Goal: Information Seeking & Learning: Learn about a topic

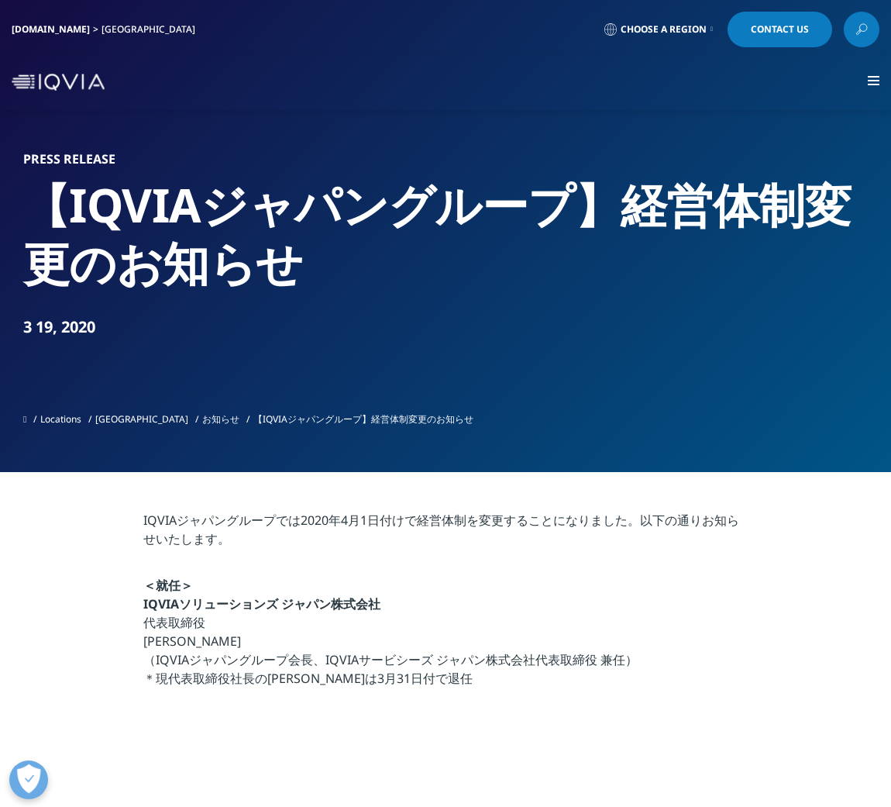
click at [202, 415] on link "お知らせ" at bounding box center [220, 418] width 37 height 13
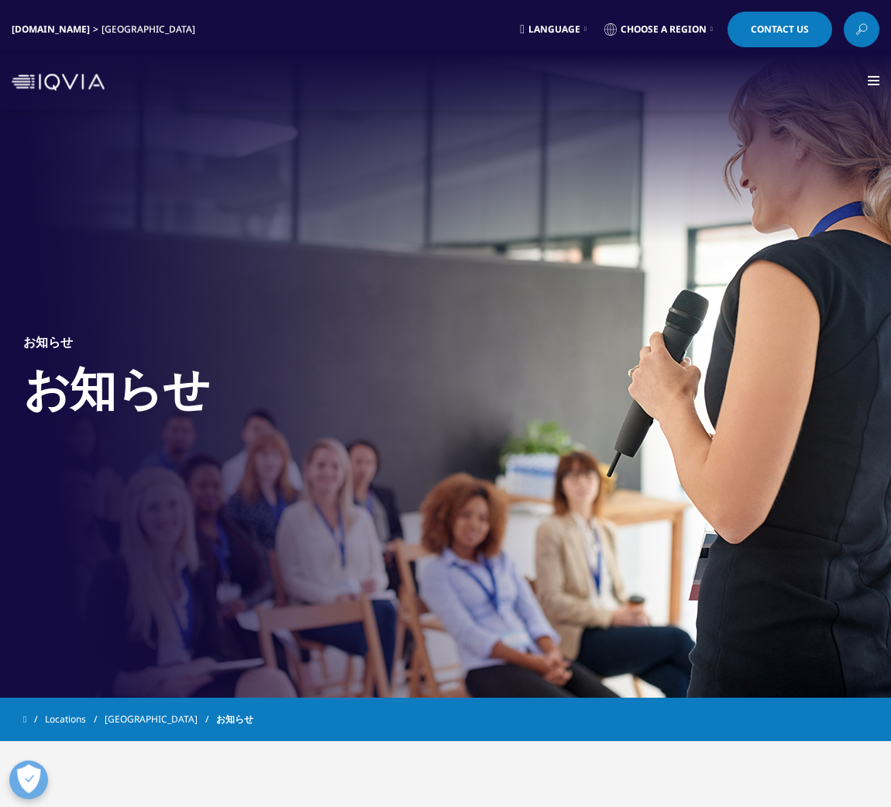
click at [126, 720] on link "[GEOGRAPHIC_DATA]" at bounding box center [161, 719] width 112 height 28
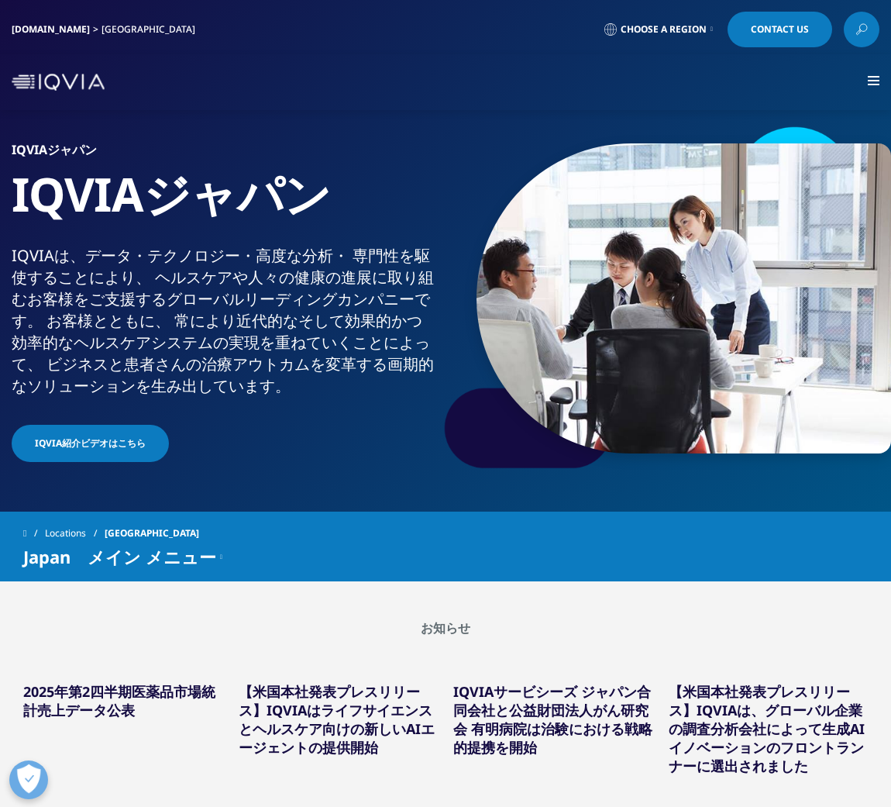
click at [0, 0] on link "概要" at bounding box center [0, 0] width 0 height 0
